Goal: Contribute content

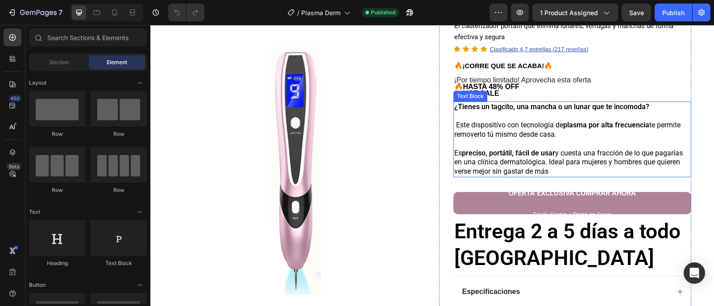
scroll to position [89, 0]
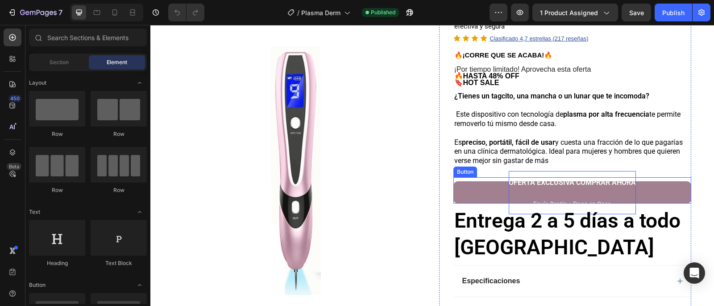
click at [547, 189] on p "OFERTA EXCLUSIVA COMPRAR AHORA Envío Gratis + Pago en Casa" at bounding box center [571, 192] width 127 height 43
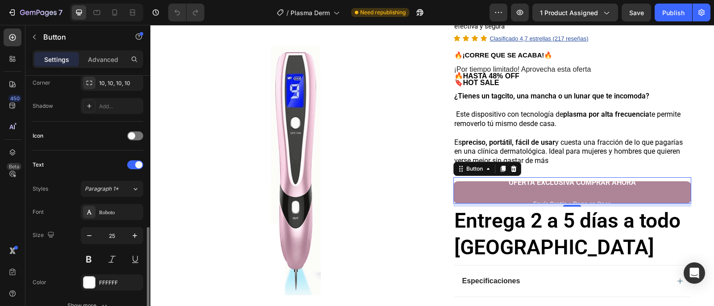
scroll to position [268, 0]
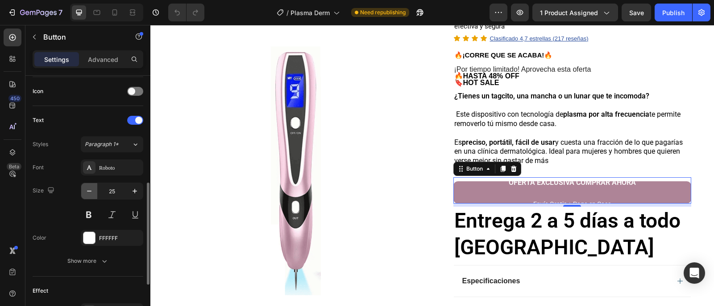
click at [90, 193] on icon "button" at bounding box center [89, 191] width 9 height 9
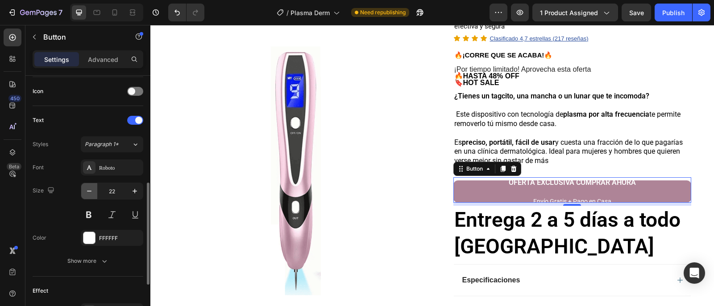
click at [90, 193] on icon "button" at bounding box center [89, 191] width 9 height 9
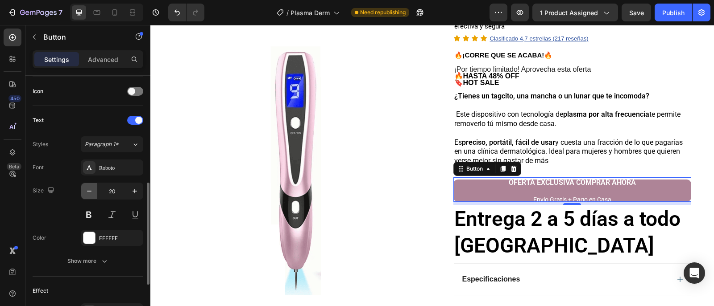
click at [90, 193] on icon "button" at bounding box center [89, 191] width 9 height 9
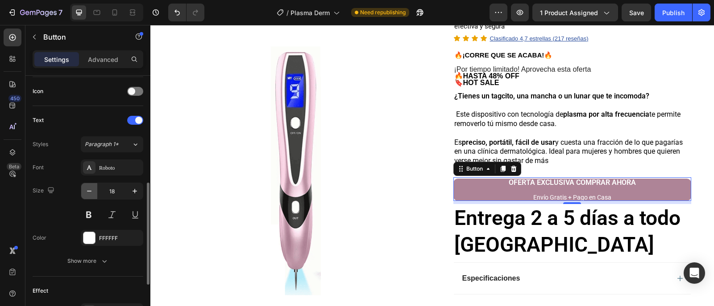
click at [90, 193] on icon "button" at bounding box center [89, 191] width 9 height 9
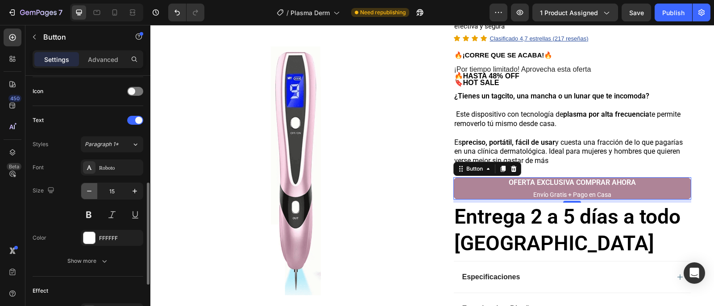
click at [90, 193] on icon "button" at bounding box center [89, 191] width 9 height 9
type input "10"
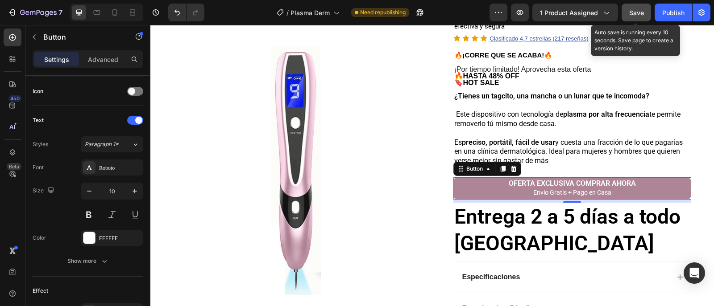
click at [637, 17] on button "Save" at bounding box center [635, 13] width 29 height 18
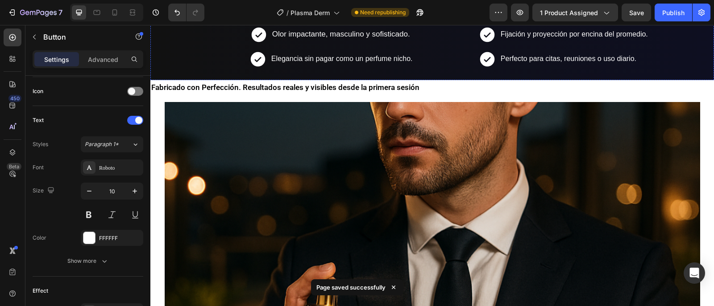
scroll to position [535, 0]
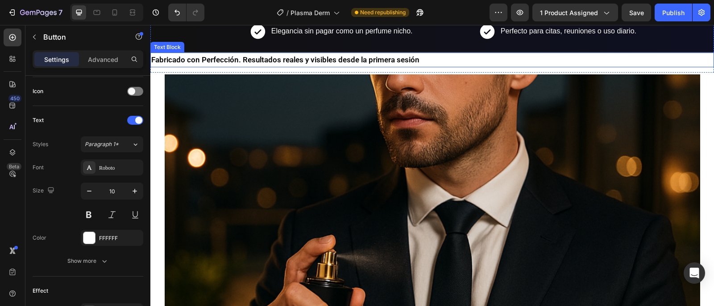
click at [363, 57] on strong "Fabricado con Perfección. Resultados reales y visibles desde la primera sesión" at bounding box center [285, 59] width 268 height 9
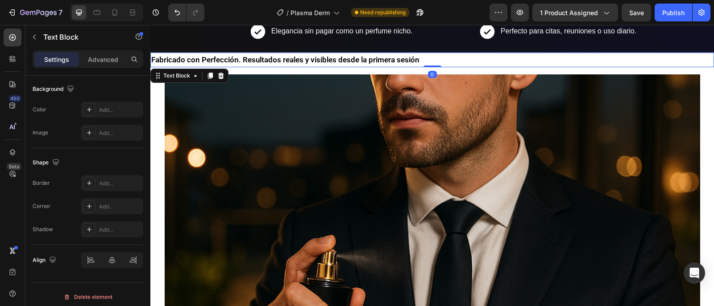
scroll to position [0, 0]
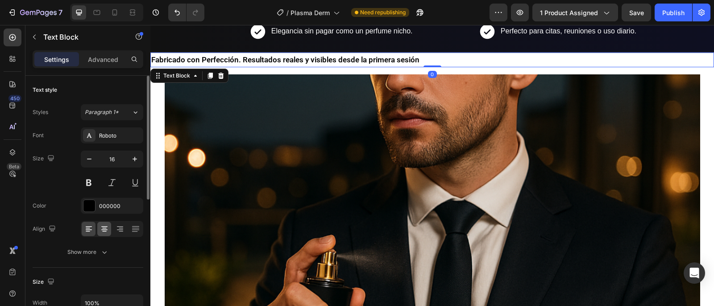
click at [105, 233] on icon at bounding box center [104, 229] width 9 height 9
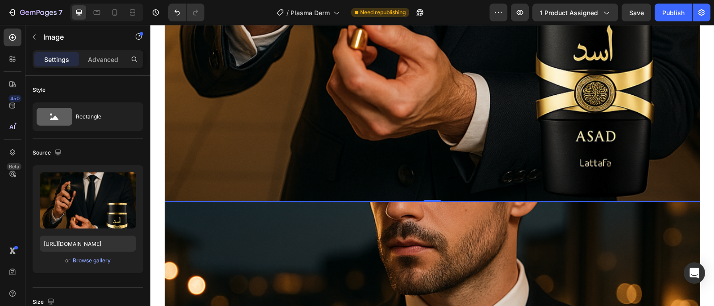
scroll to position [714, 0]
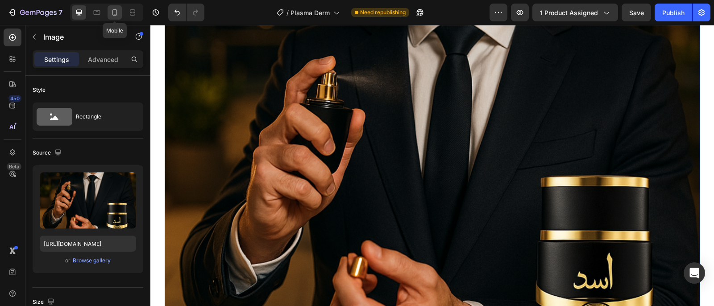
click at [115, 11] on icon at bounding box center [114, 12] width 9 height 9
type input "[URL][DOMAIN_NAME]"
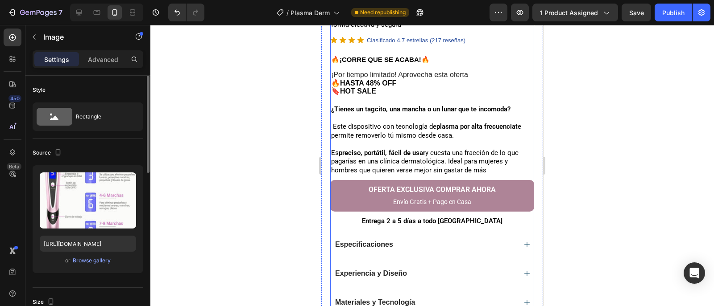
scroll to position [234, 0]
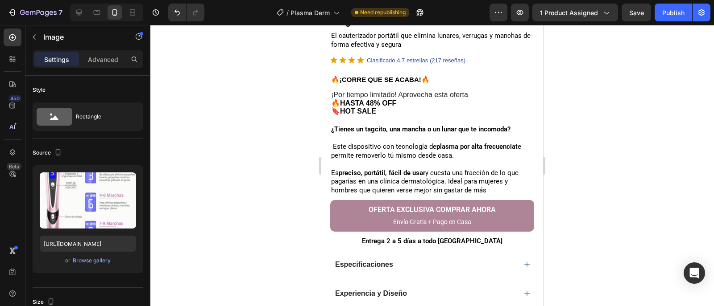
click at [182, 100] on div at bounding box center [431, 165] width 563 height 281
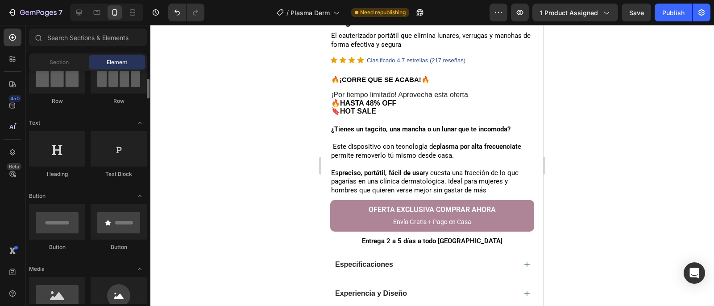
scroll to position [134, 0]
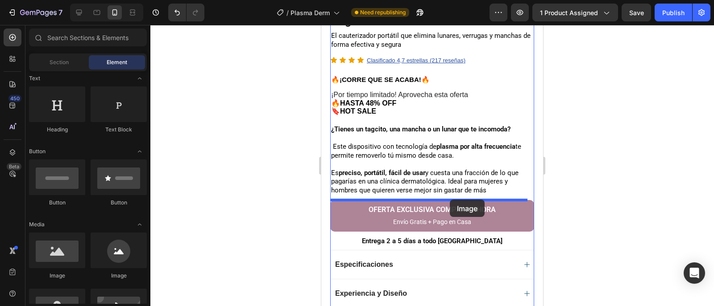
drag, startPoint x: 382, startPoint y: 272, endPoint x: 450, endPoint y: 200, distance: 99.1
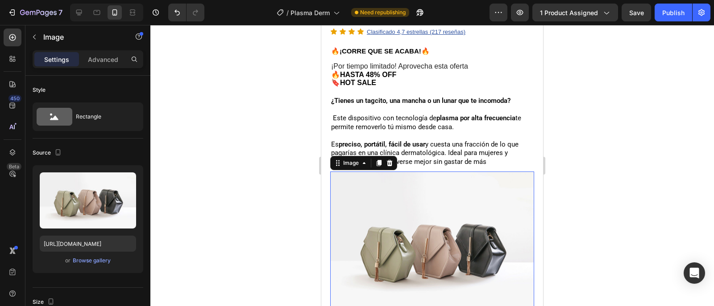
scroll to position [278, 0]
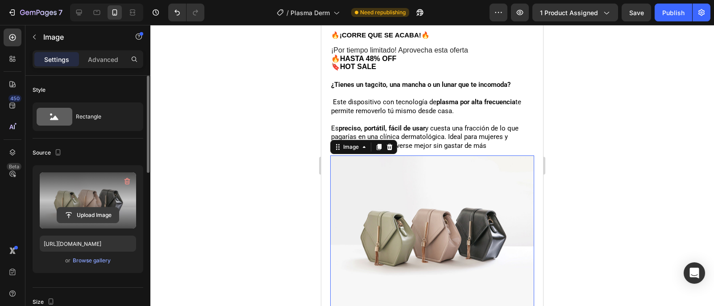
click at [96, 212] on input "file" at bounding box center [88, 215] width 62 height 15
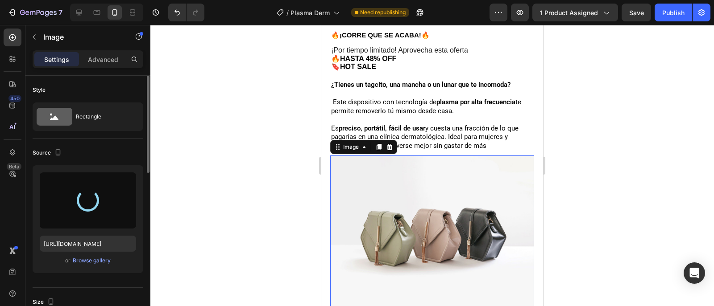
type input "[URL][DOMAIN_NAME]"
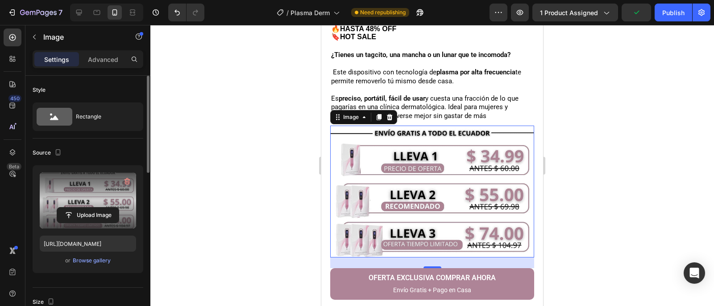
scroll to position [323, 0]
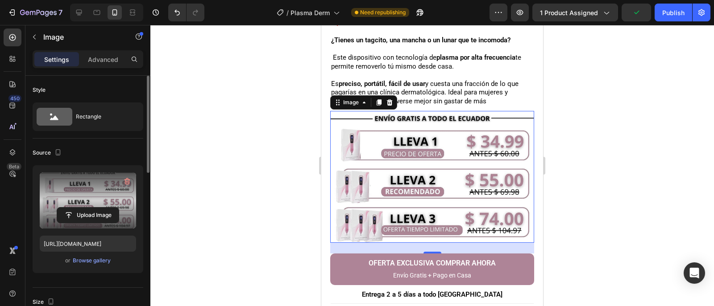
click at [607, 149] on div at bounding box center [431, 165] width 563 height 281
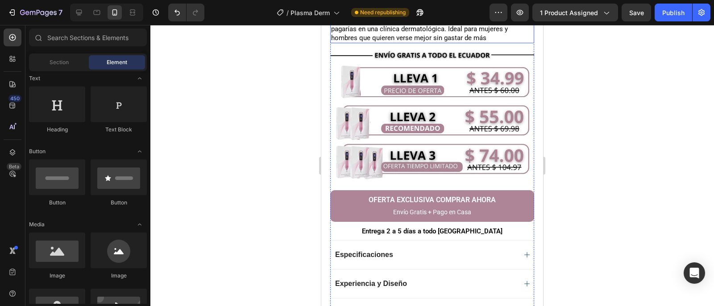
scroll to position [401, 0]
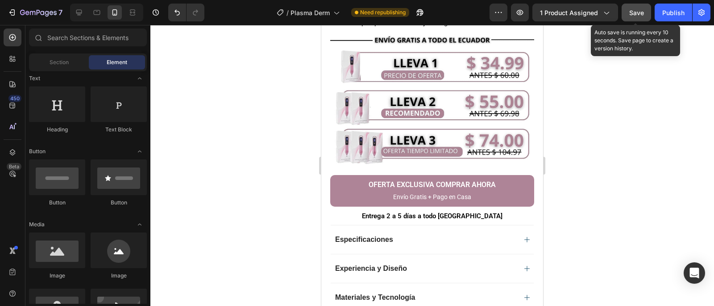
click at [628, 17] on button "Save" at bounding box center [635, 13] width 29 height 18
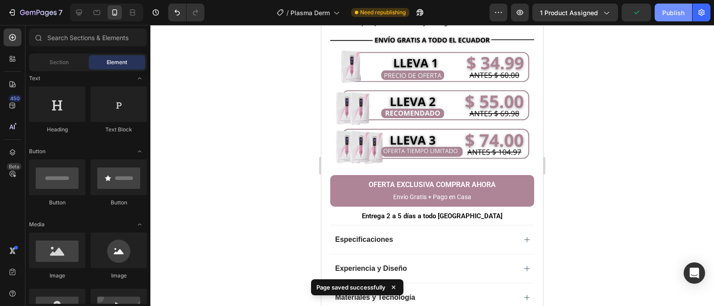
click at [667, 12] on div "Publish" at bounding box center [673, 12] width 22 height 9
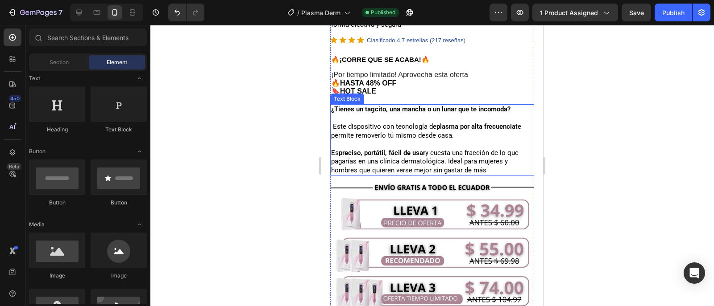
scroll to position [0, 0]
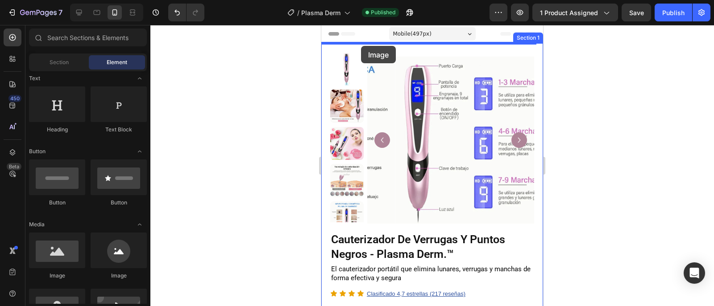
drag, startPoint x: 384, startPoint y: 284, endPoint x: 361, endPoint y: 46, distance: 238.9
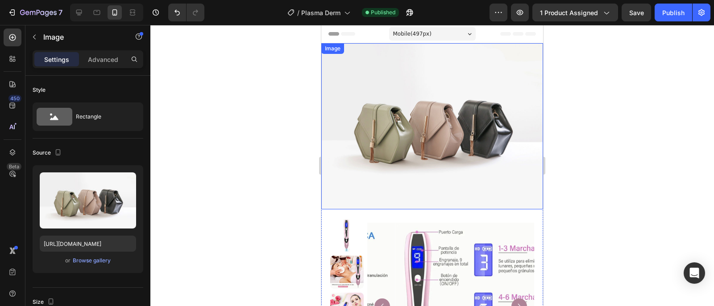
click at [350, 70] on img at bounding box center [432, 126] width 222 height 166
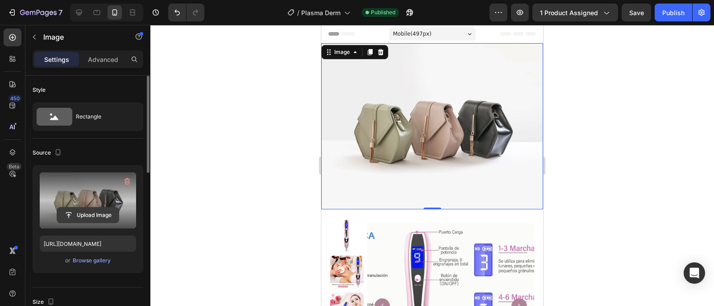
click at [98, 215] on input "file" at bounding box center [88, 215] width 62 height 15
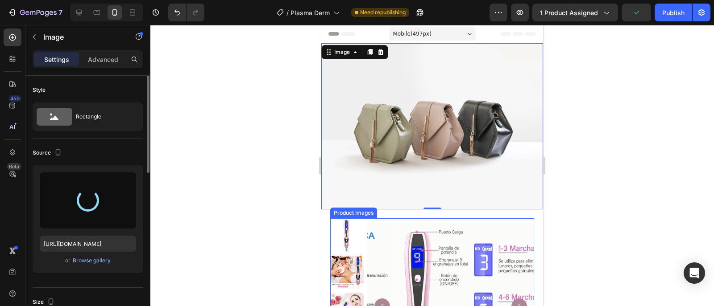
type input "[URL][DOMAIN_NAME]"
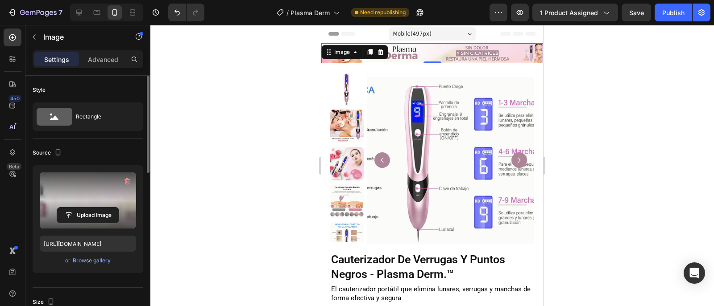
click at [579, 101] on div at bounding box center [431, 165] width 563 height 281
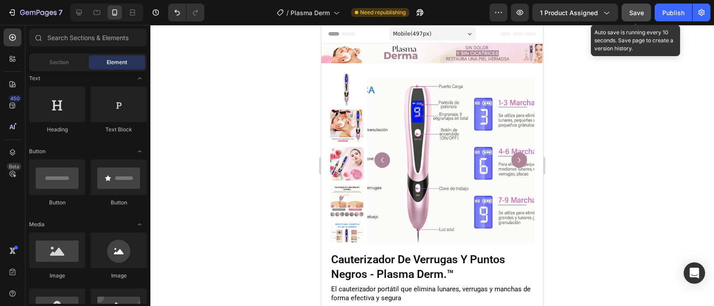
click at [638, 17] on div "Save" at bounding box center [636, 12] width 15 height 9
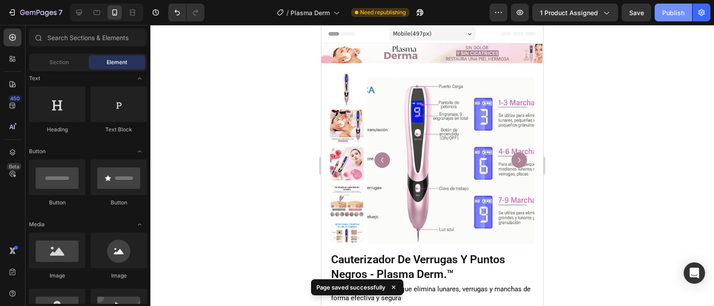
click at [674, 21] on button "Publish" at bounding box center [672, 13] width 37 height 18
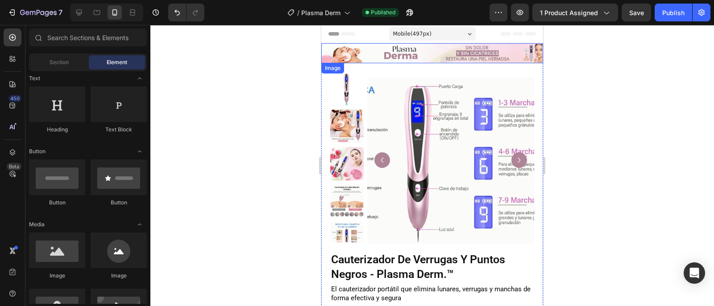
click at [424, 50] on img at bounding box center [432, 53] width 222 height 20
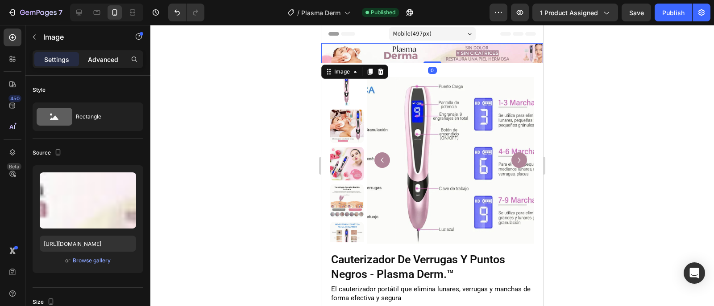
click at [104, 66] on div "Advanced" at bounding box center [103, 59] width 45 height 14
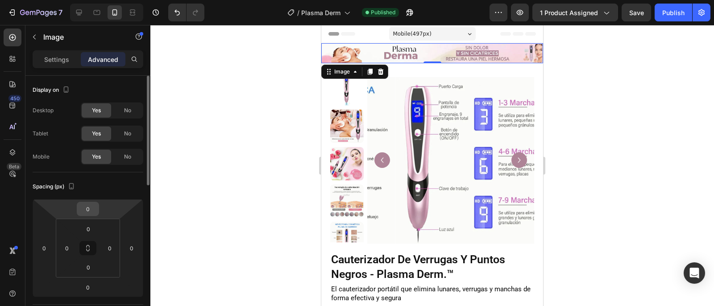
click at [90, 209] on input "0" at bounding box center [88, 209] width 18 height 13
type input "15"
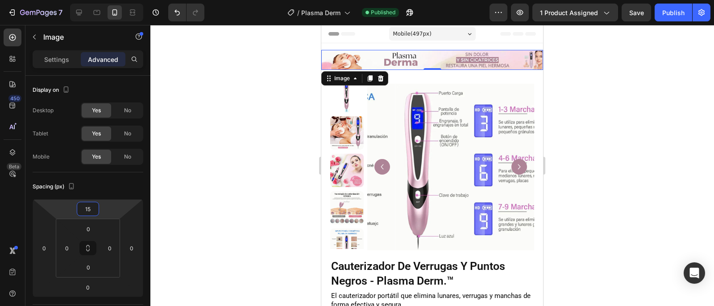
click at [580, 118] on div at bounding box center [431, 165] width 563 height 281
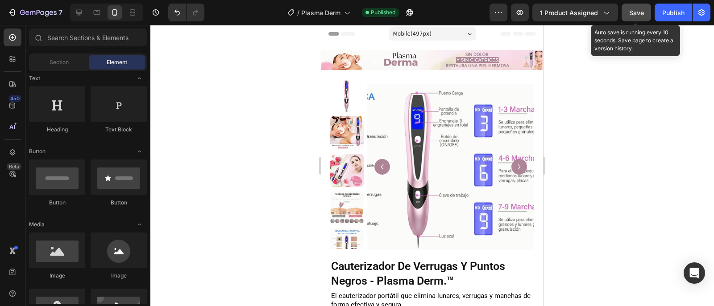
click at [641, 14] on span "Save" at bounding box center [636, 13] width 15 height 8
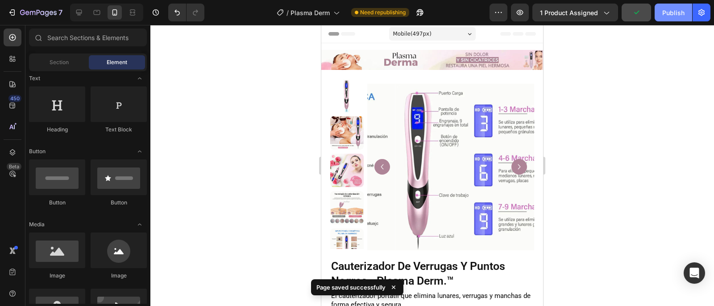
click at [664, 12] on div "Publish" at bounding box center [673, 12] width 22 height 9
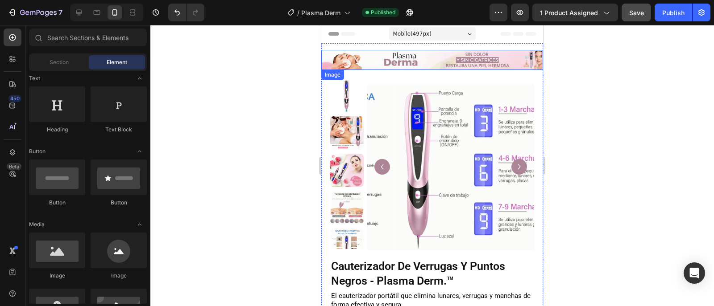
click at [444, 61] on img at bounding box center [432, 60] width 222 height 20
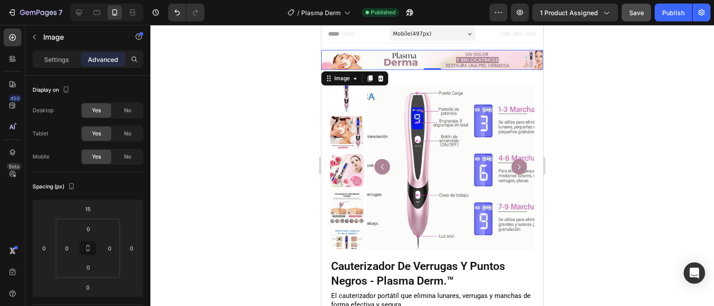
click at [247, 95] on div at bounding box center [431, 165] width 563 height 281
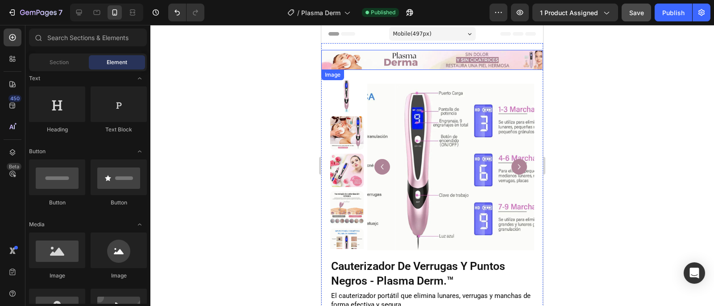
click at [360, 63] on img at bounding box center [432, 60] width 222 height 20
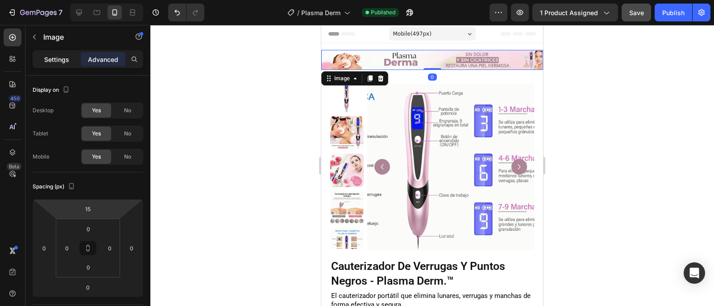
click at [71, 60] on div "Settings" at bounding box center [56, 59] width 45 height 14
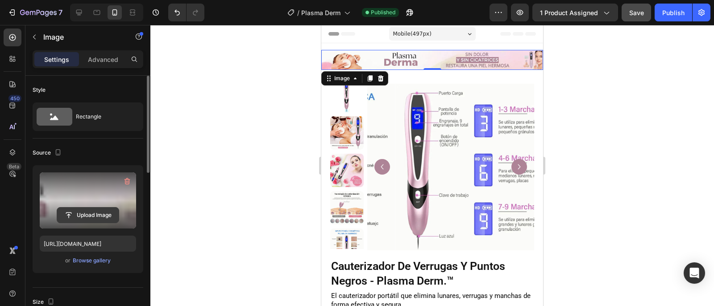
click at [89, 215] on input "file" at bounding box center [88, 215] width 62 height 15
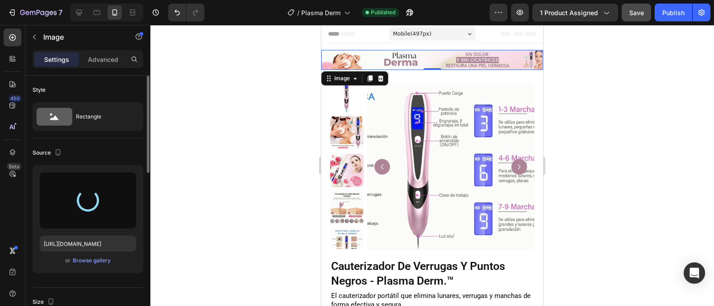
type input "[URL][DOMAIN_NAME]"
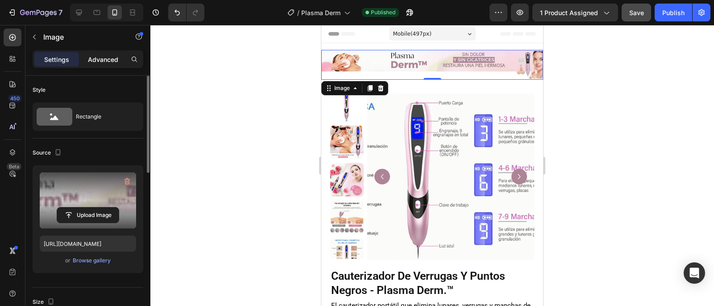
click at [97, 58] on p "Advanced" at bounding box center [103, 59] width 30 height 9
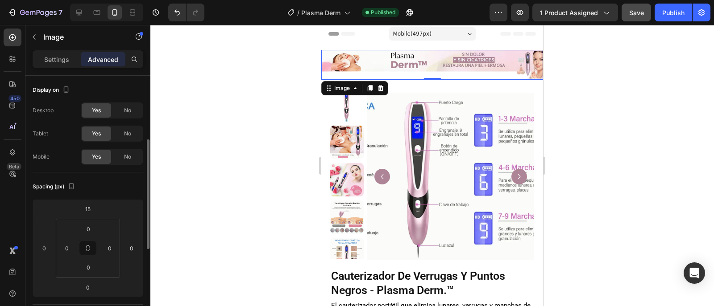
scroll to position [89, 0]
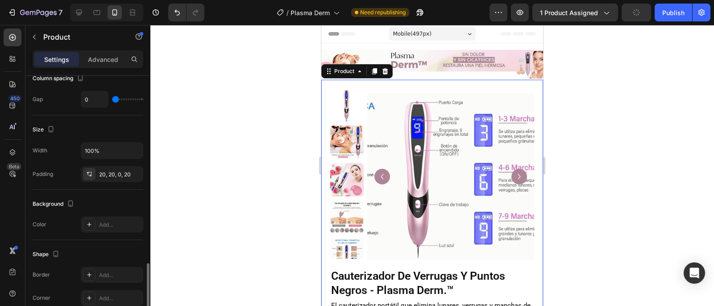
scroll to position [223, 0]
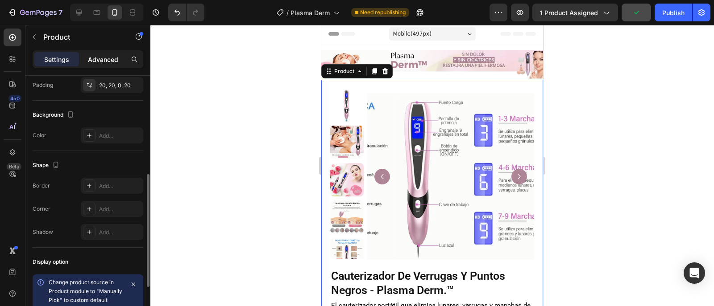
click at [101, 58] on p "Advanced" at bounding box center [103, 59] width 30 height 9
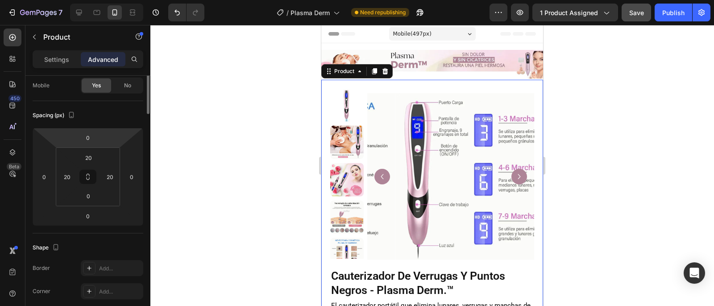
scroll to position [0, 0]
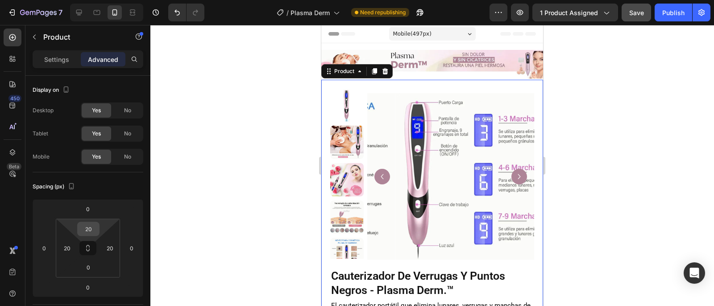
click at [91, 230] on input "20" at bounding box center [88, 229] width 18 height 13
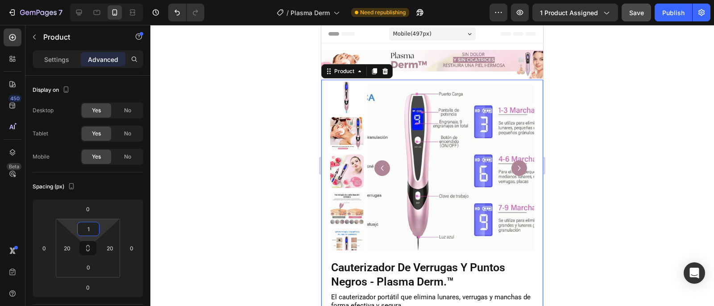
type input "10"
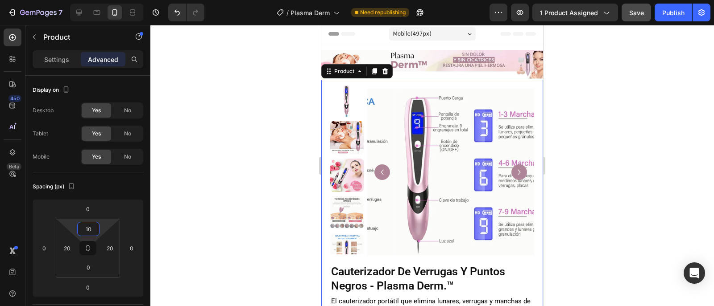
click at [597, 121] on div at bounding box center [431, 165] width 563 height 281
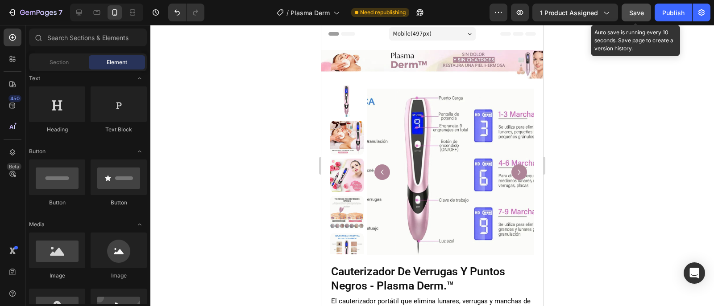
click at [635, 15] on span "Save" at bounding box center [636, 13] width 15 height 8
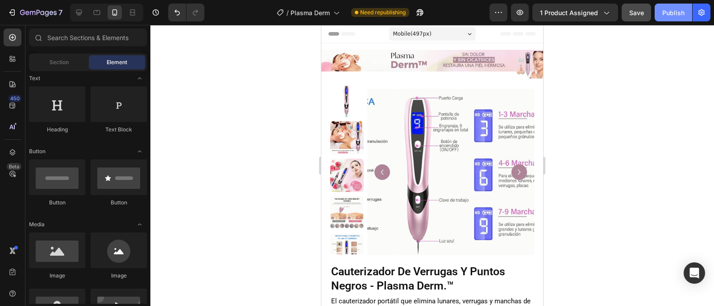
click at [664, 13] on div "Publish" at bounding box center [673, 12] width 22 height 9
